Goal: Information Seeking & Learning: Learn about a topic

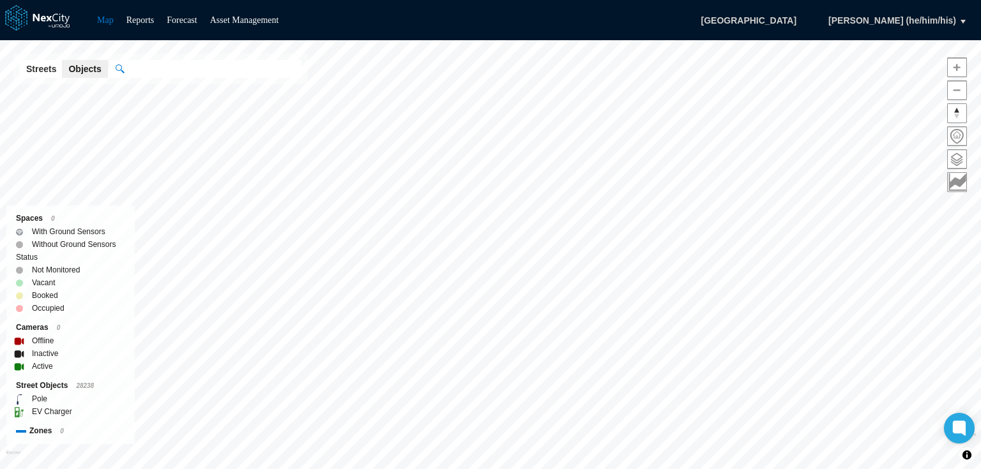
click at [623, 13] on div "Map Reports Forecast Asset Management [GEOGRAPHIC_DATA] [PERSON_NAME] (he/him/h…" at bounding box center [490, 234] width 981 height 469
click at [572, 149] on div "Map Reports Forecast Asset Management [GEOGRAPHIC_DATA] [PERSON_NAME] (he/him/h…" at bounding box center [490, 234] width 981 height 469
click at [266, 22] on link "Asset Management" at bounding box center [244, 20] width 69 height 10
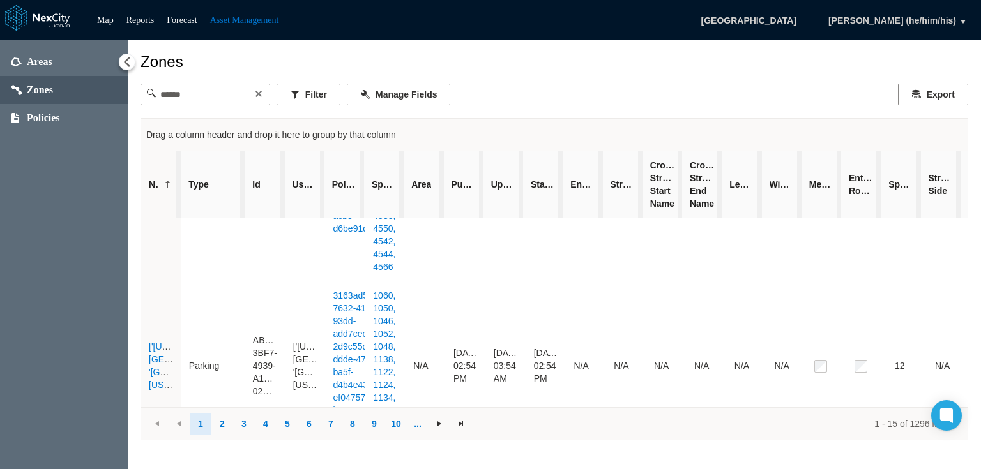
scroll to position [613, 0]
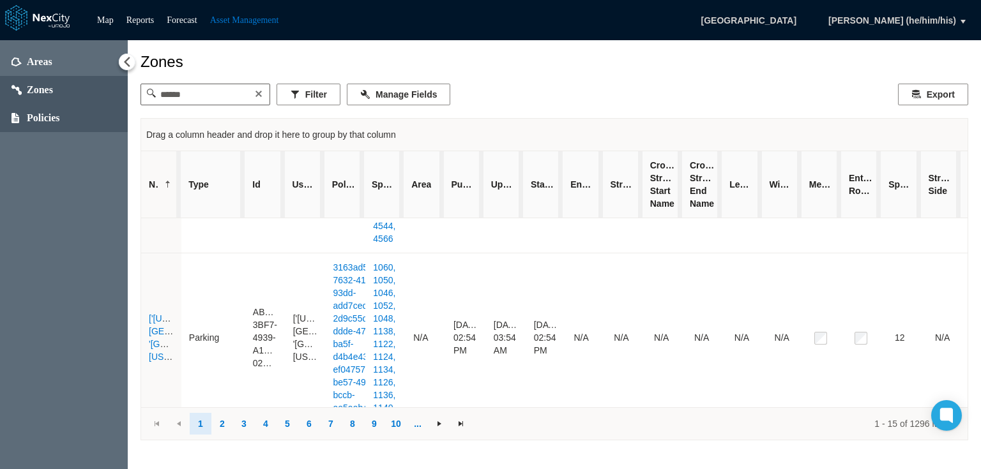
click at [49, 120] on span "Policies" at bounding box center [43, 118] width 33 height 13
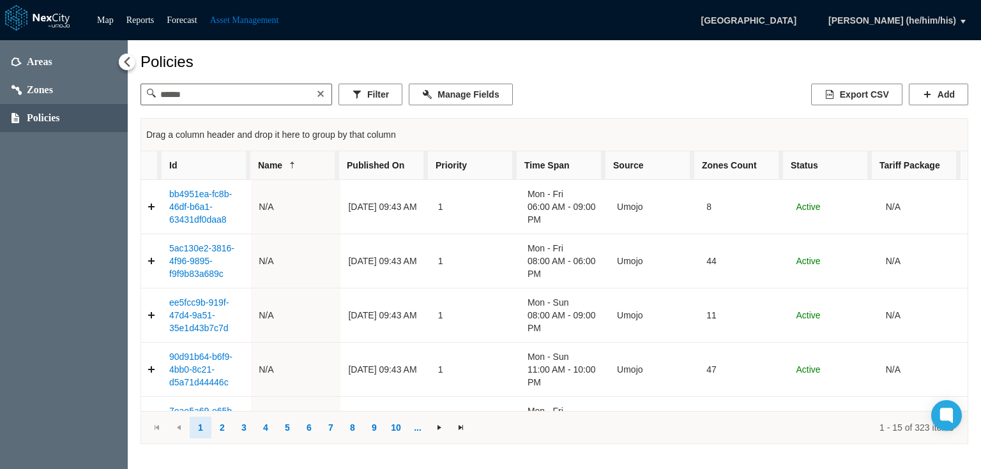
click at [554, 92] on div "Filter Manage Fields Export CSV Add" at bounding box center [554, 95] width 828 height 22
click at [121, 14] on ul "Map Reports Forecast Asset Management" at bounding box center [188, 20] width 194 height 15
click at [107, 21] on link "Map" at bounding box center [105, 20] width 17 height 10
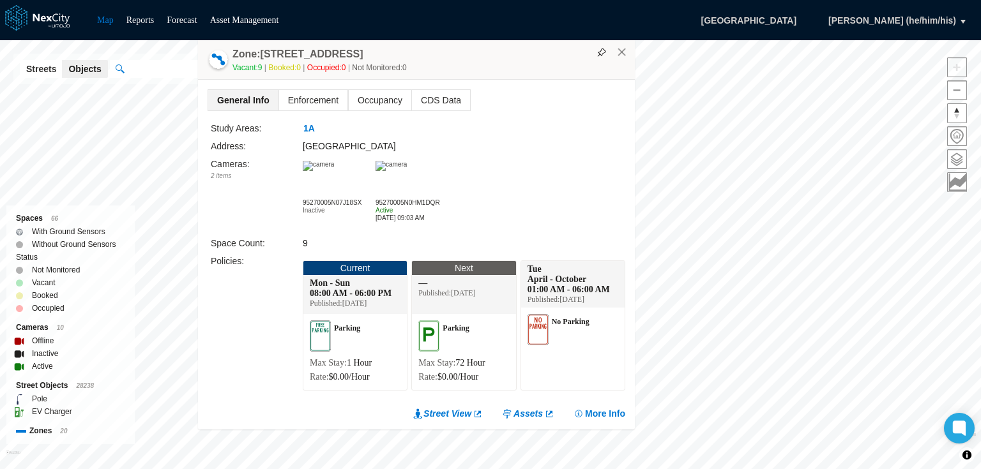
click at [407, 171] on img at bounding box center [390, 166] width 31 height 10
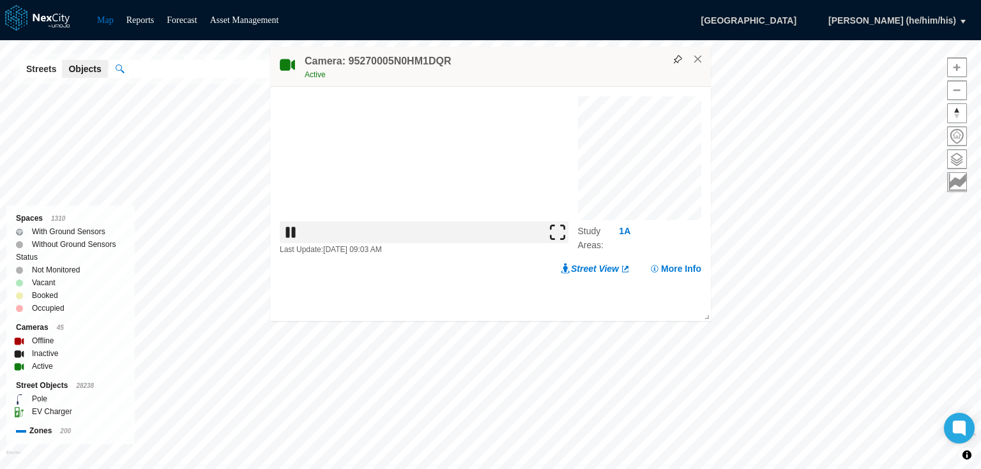
click at [559, 240] on img at bounding box center [557, 232] width 15 height 15
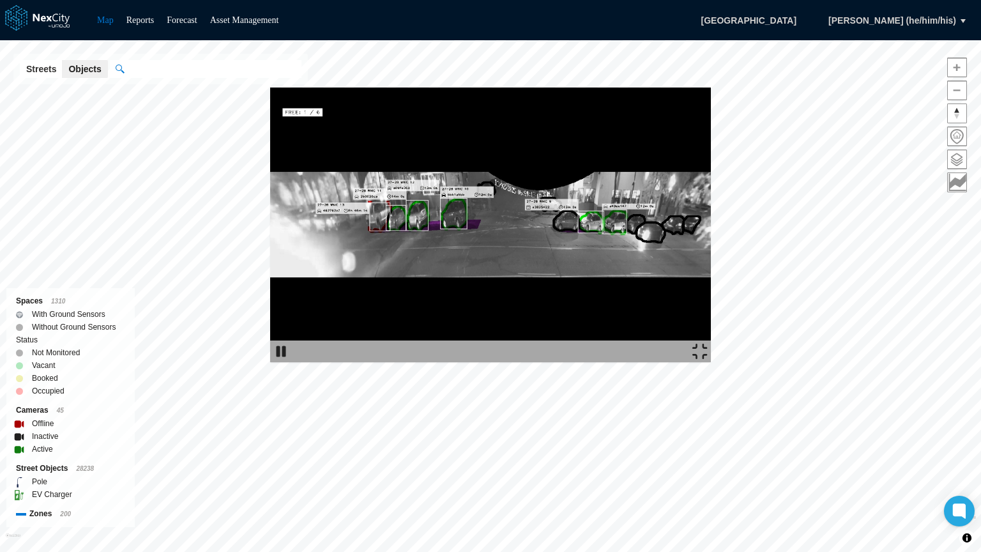
click at [707, 359] on img at bounding box center [699, 351] width 15 height 15
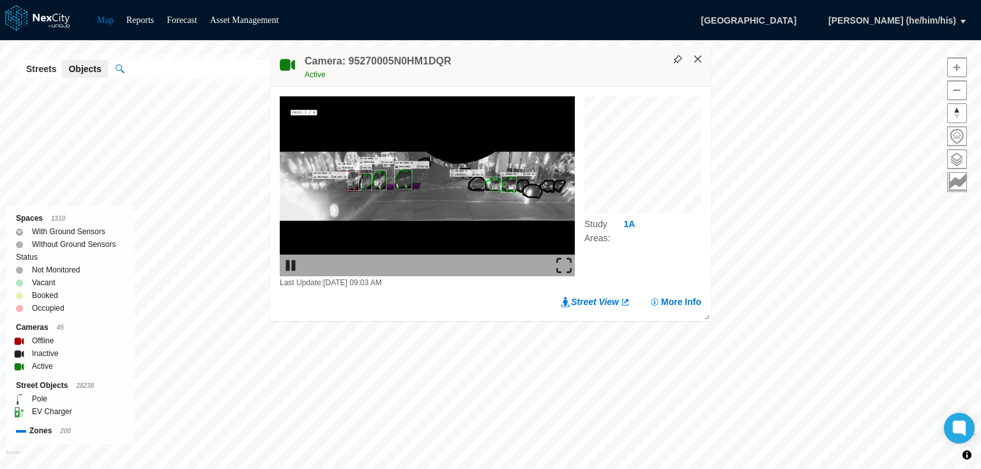
click at [699, 64] on button "×" at bounding box center [697, 59] width 11 height 11
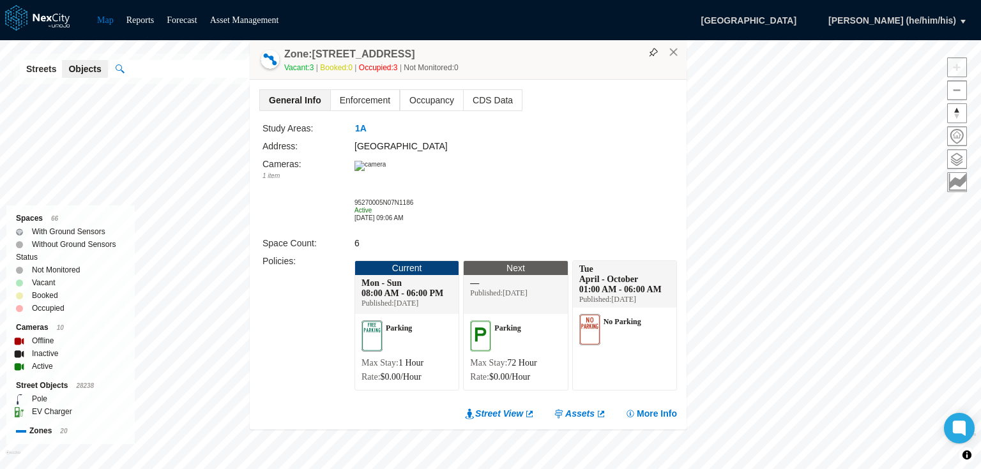
click at [386, 166] on img at bounding box center [369, 166] width 31 height 10
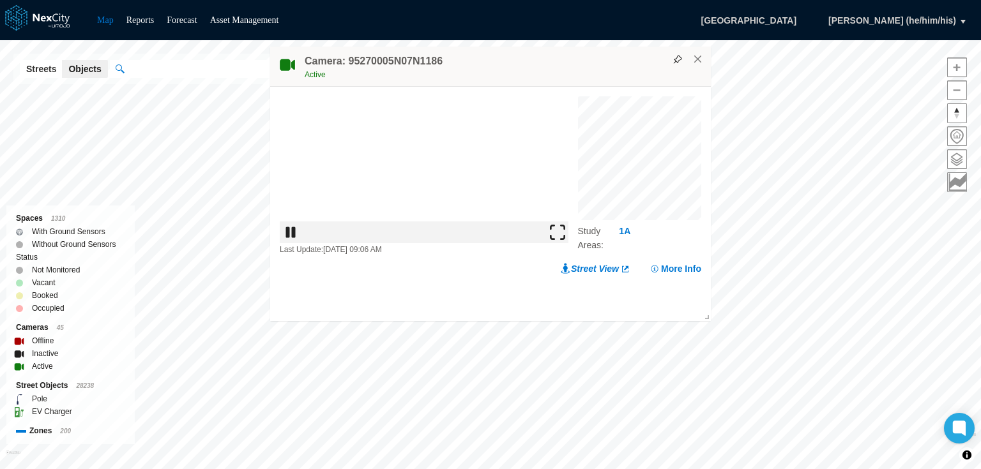
click at [563, 240] on img at bounding box center [557, 232] width 15 height 15
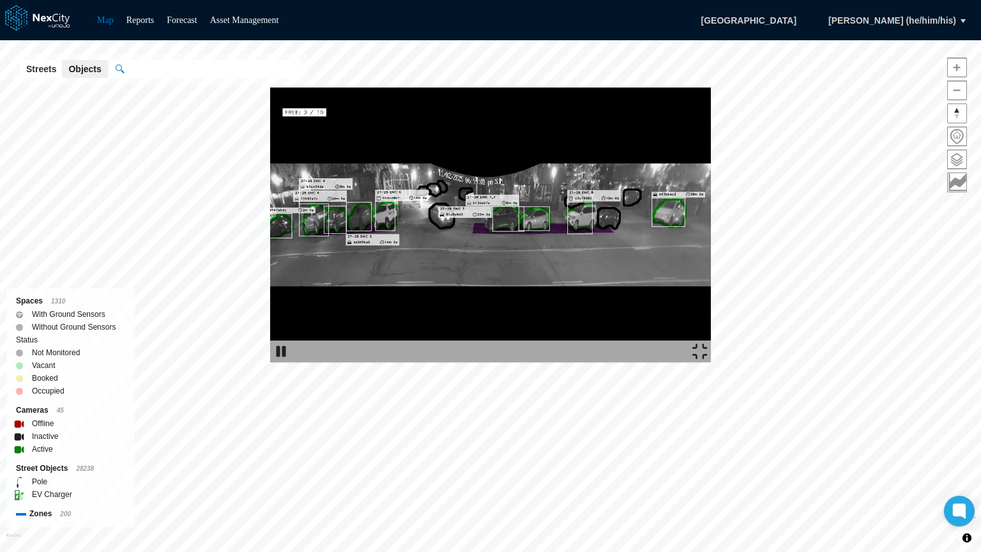
click at [707, 359] on img at bounding box center [699, 351] width 15 height 15
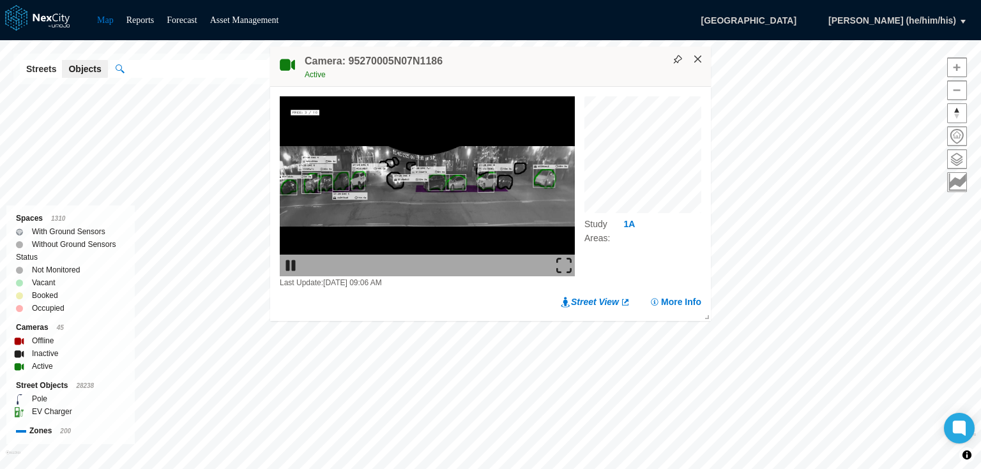
click at [699, 58] on button "×" at bounding box center [697, 59] width 11 height 11
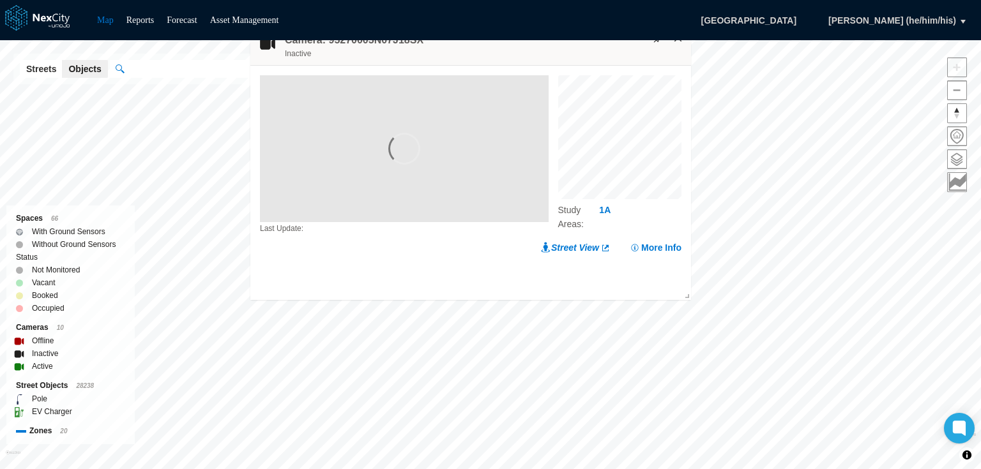
click at [679, 40] on button "×" at bounding box center [677, 38] width 11 height 11
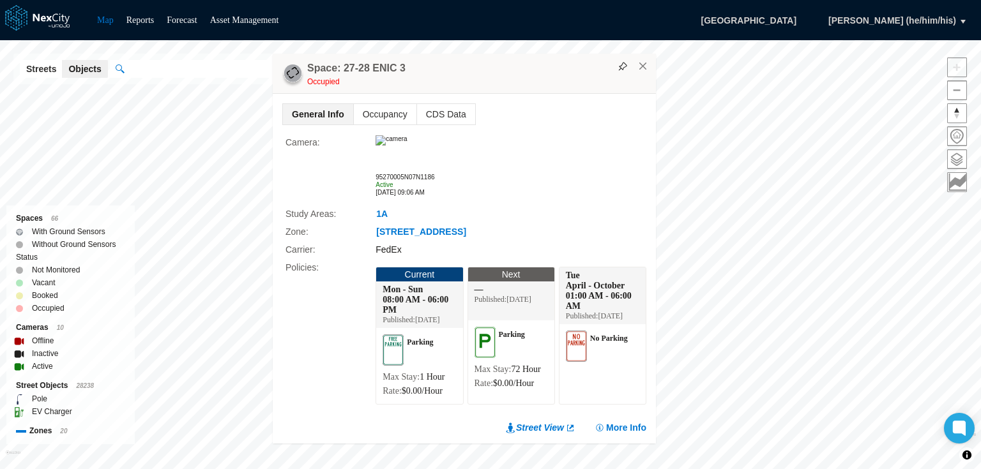
click at [406, 135] on img at bounding box center [390, 140] width 31 height 10
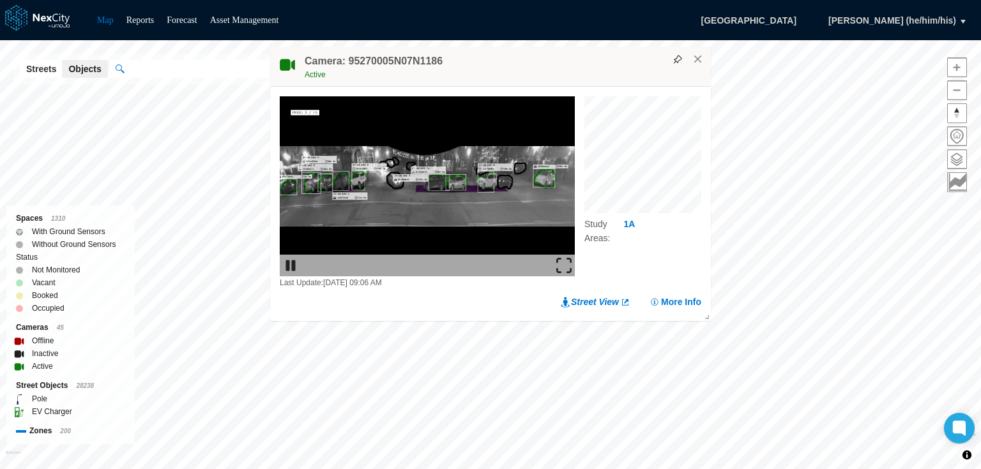
click at [563, 264] on img at bounding box center [563, 265] width 15 height 15
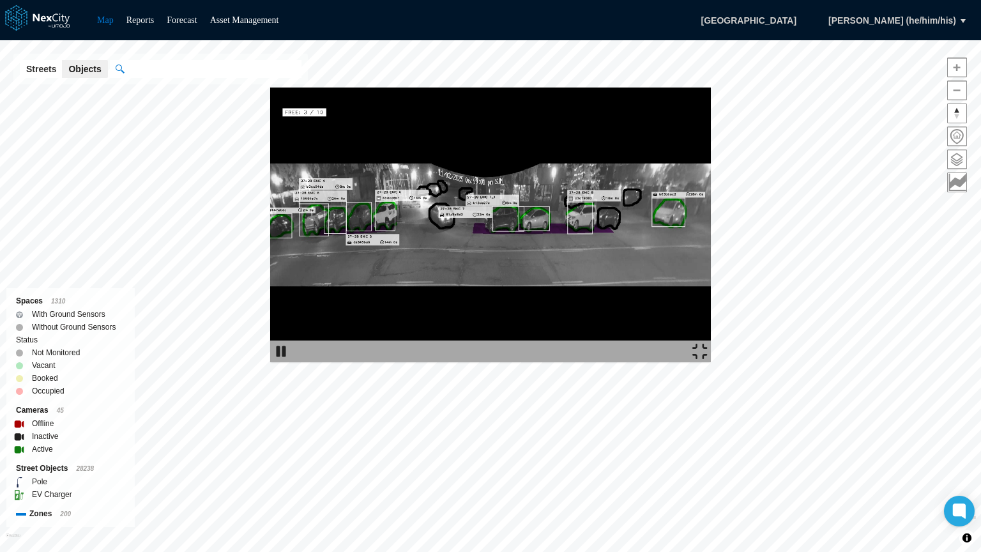
drag, startPoint x: 79, startPoint y: 337, endPoint x: 110, endPoint y: 359, distance: 38.1
drag, startPoint x: 110, startPoint y: 359, endPoint x: 100, endPoint y: 349, distance: 14.4
click at [270, 349] on img at bounding box center [490, 224] width 441 height 275
click at [711, 362] on div at bounding box center [490, 351] width 441 height 22
click at [707, 359] on img at bounding box center [699, 351] width 15 height 15
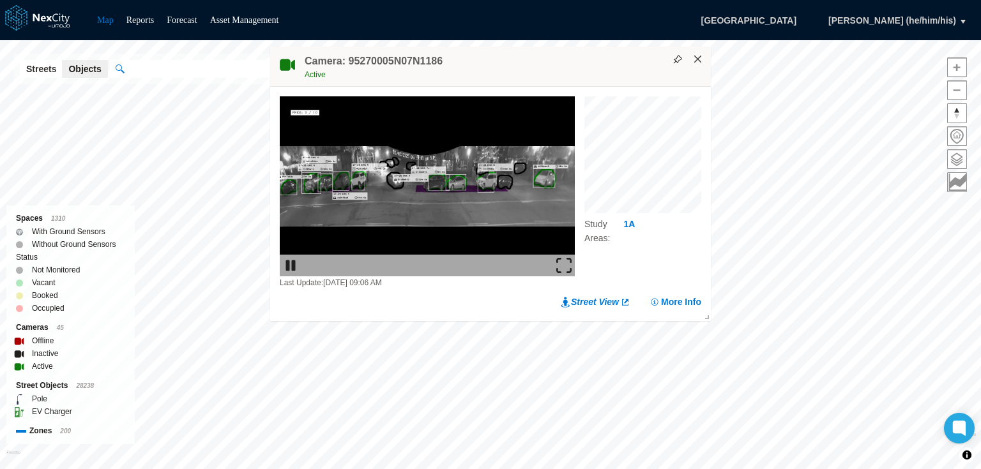
click at [699, 63] on button "×" at bounding box center [697, 59] width 11 height 11
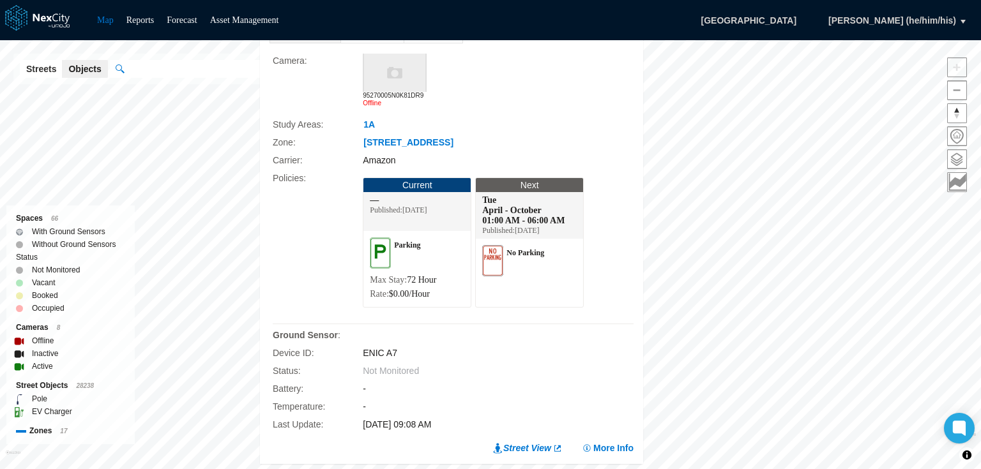
click at [407, 72] on img at bounding box center [395, 73] width 64 height 38
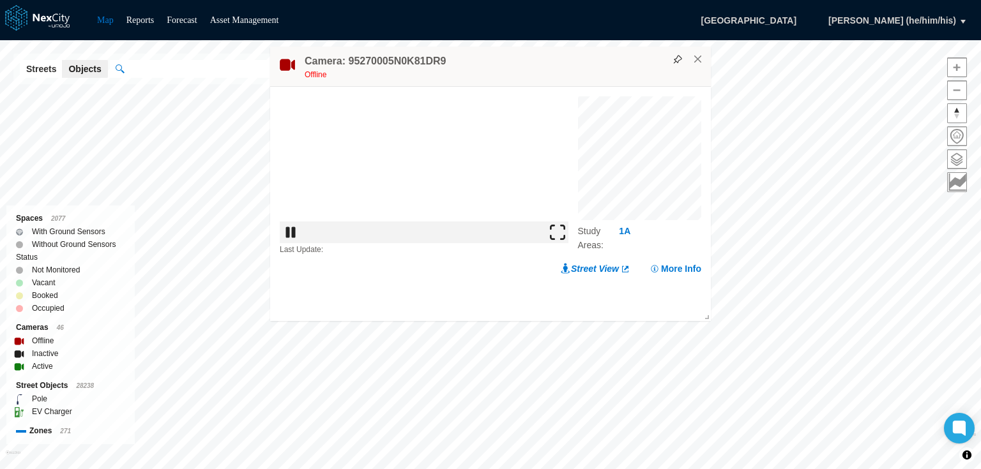
click at [565, 240] on img at bounding box center [557, 232] width 15 height 15
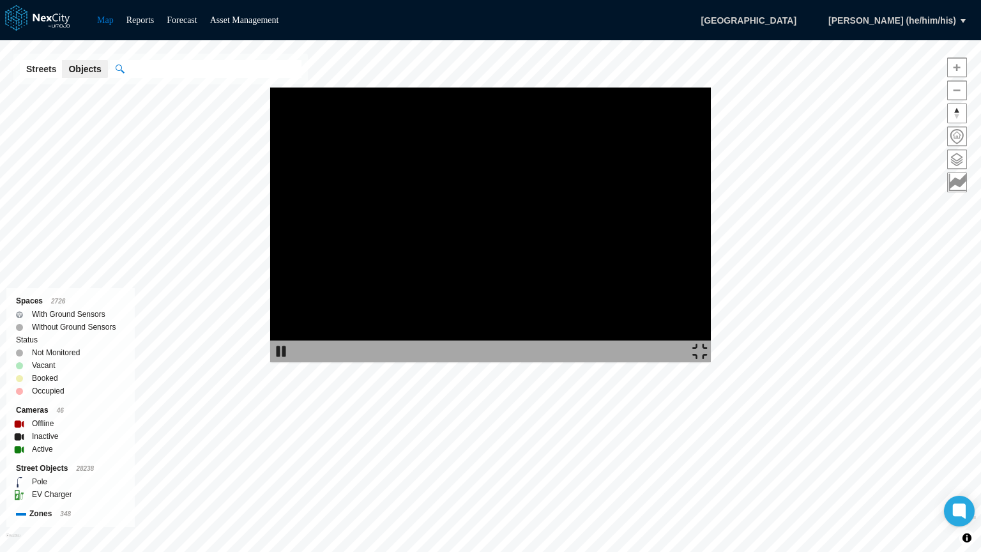
click at [541, 87] on img at bounding box center [490, 224] width 441 height 275
click at [707, 359] on img at bounding box center [699, 351] width 15 height 15
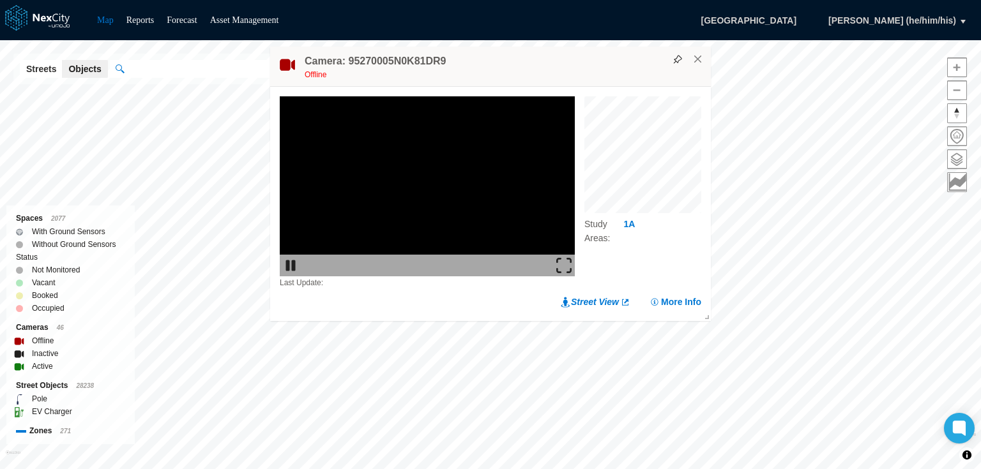
click at [355, 63] on h4 "Camera: 95270005N0K81DR9" at bounding box center [375, 61] width 141 height 14
click at [697, 58] on button "×" at bounding box center [697, 59] width 11 height 11
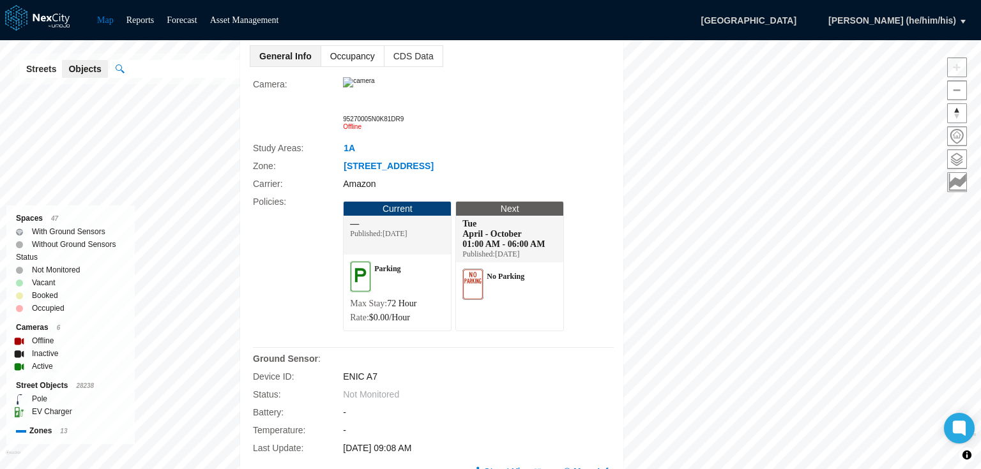
click at [352, 61] on span "Occupancy" at bounding box center [352, 56] width 63 height 20
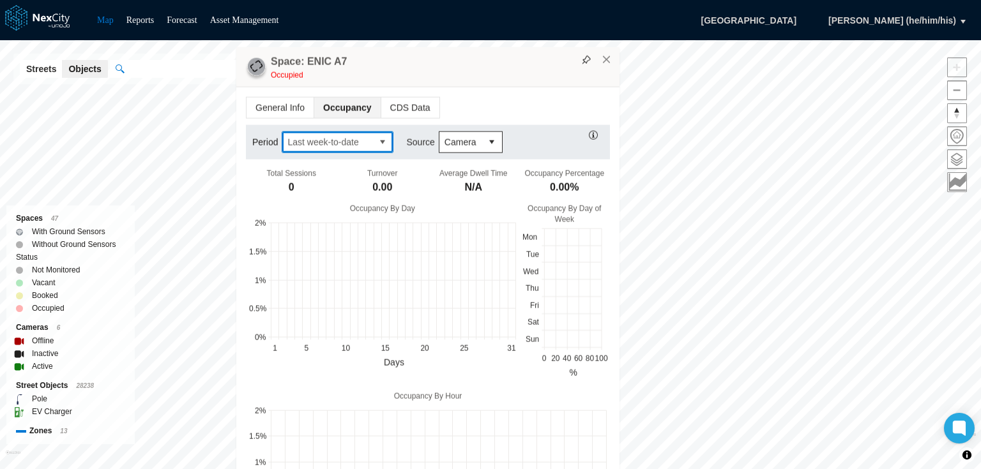
click at [371, 139] on span "Last week-to-date" at bounding box center [327, 142] width 90 height 20
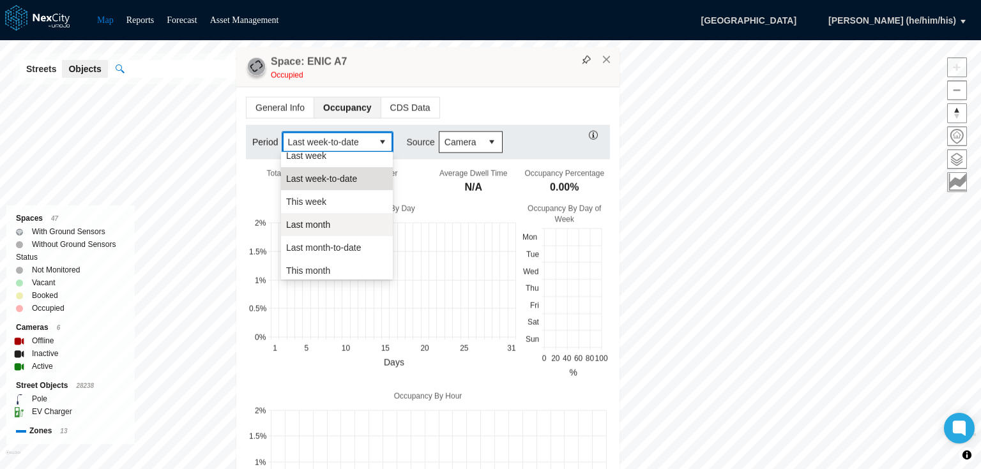
scroll to position [51, 0]
click at [347, 250] on span "Last month-to-date" at bounding box center [323, 250] width 75 height 13
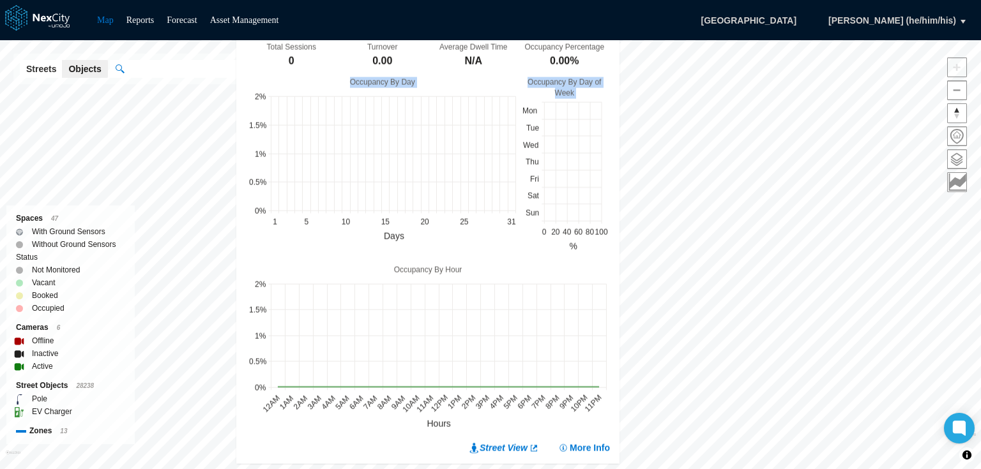
drag, startPoint x: 572, startPoint y: 258, endPoint x: 575, endPoint y: 197, distance: 61.3
click at [575, 197] on div "Total Sessions 0 Turnover 0.00 Average Dwell Time N/A Occupancy Percentage 0.00…" at bounding box center [428, 235] width 364 height 399
click at [608, 59] on div "× Space: ENIC A7 Occupied General Info Occupancy CDS Data Period Last month-to-…" at bounding box center [427, 191] width 383 height 543
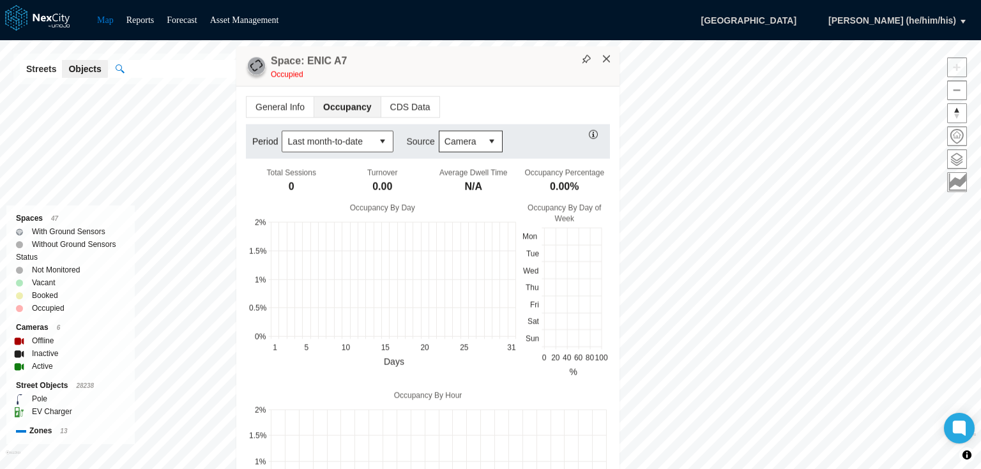
click at [607, 59] on div "× Space: ENIC A7 Occupied General Info Occupancy CDS Data Period Last month-to-…" at bounding box center [427, 317] width 383 height 543
click at [607, 168] on div "Occupancy Percentage 0.00%" at bounding box center [563, 182] width 91 height 28
click at [607, 59] on div "× Space: ENIC A7 Occupied General Info Occupancy CDS Data Period Last month-to-…" at bounding box center [427, 317] width 383 height 543
